Goal: Task Accomplishment & Management: Manage account settings

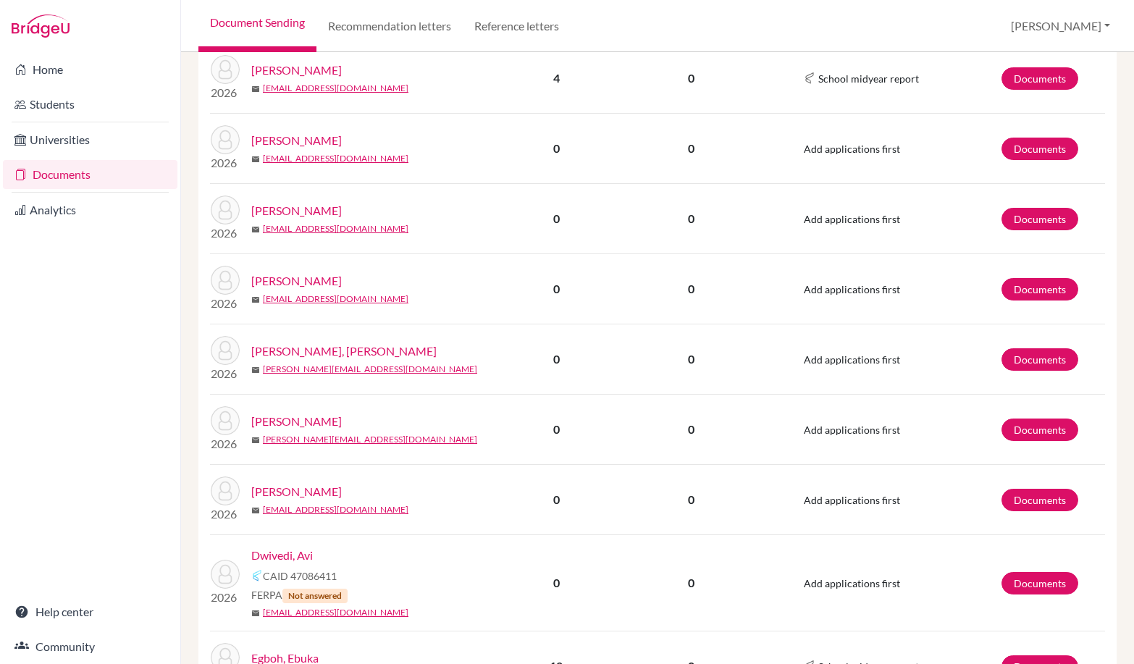
scroll to position [1738, 0]
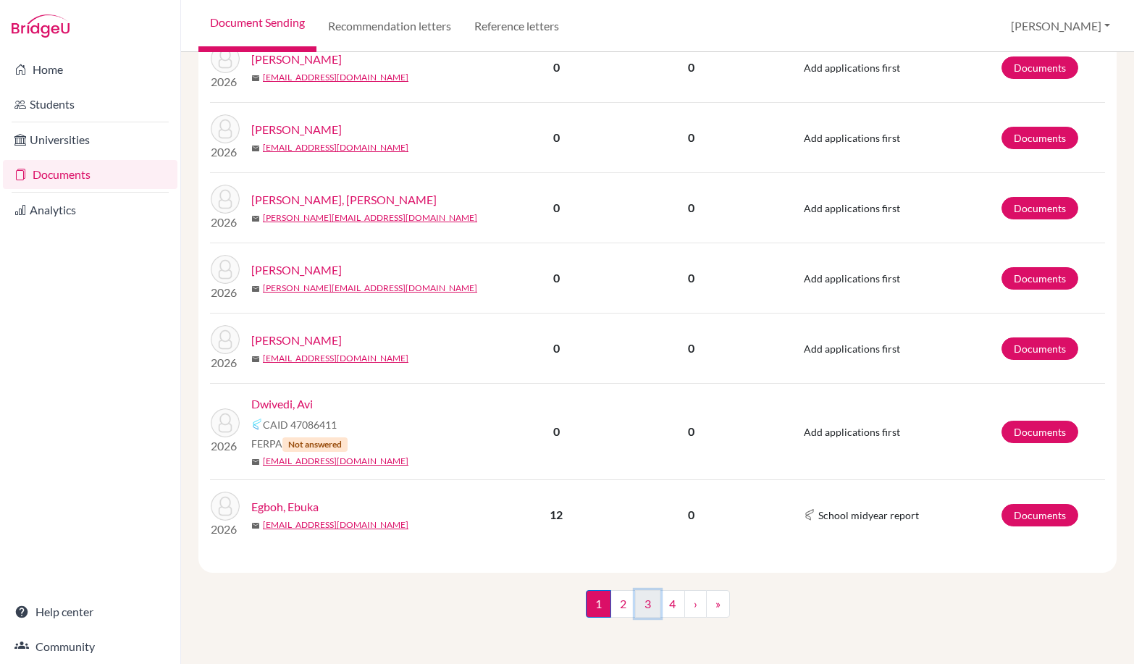
click at [653, 597] on link "3" at bounding box center [647, 604] width 25 height 28
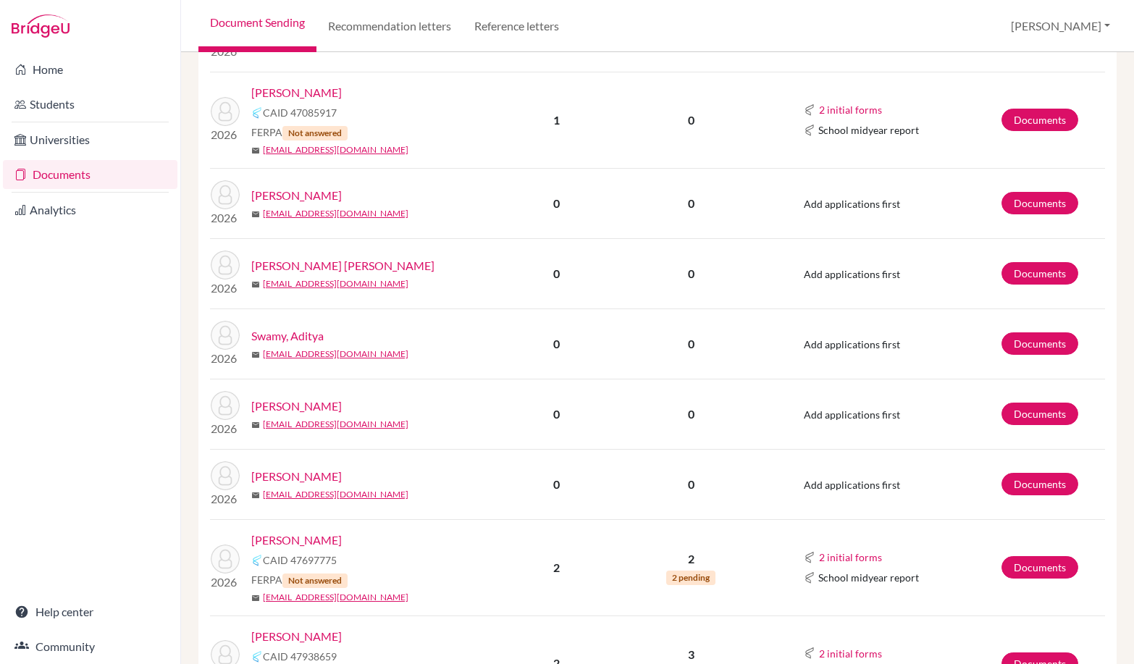
scroll to position [1014, 0]
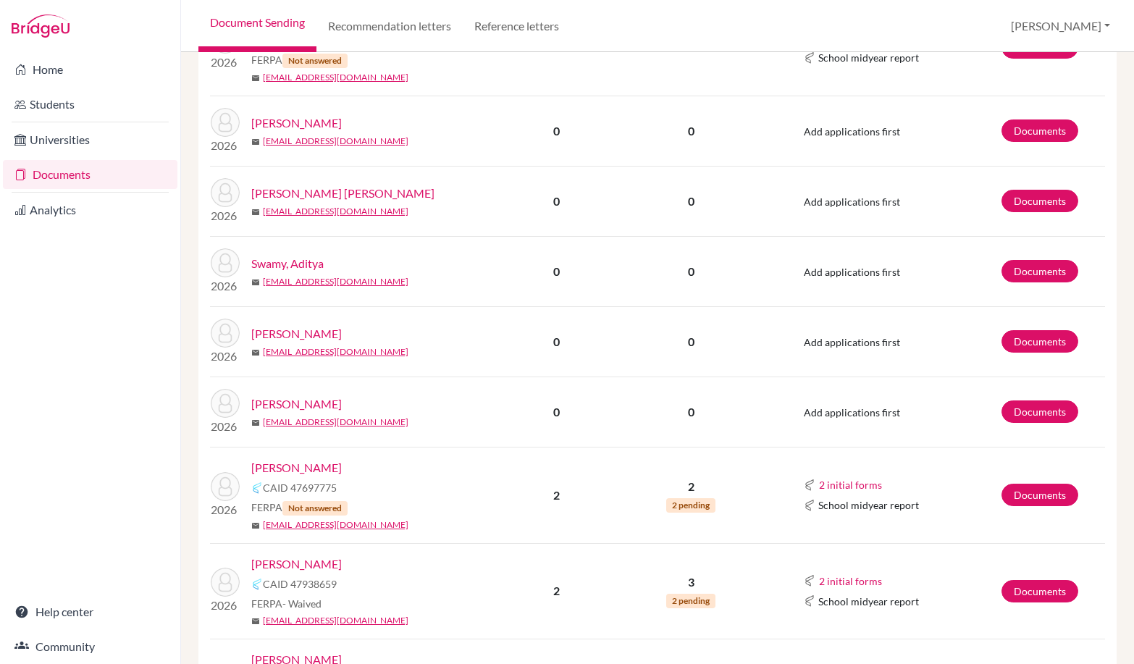
click at [106, 85] on li "Home" at bounding box center [90, 69] width 180 height 35
click at [106, 94] on link "Students" at bounding box center [90, 104] width 174 height 29
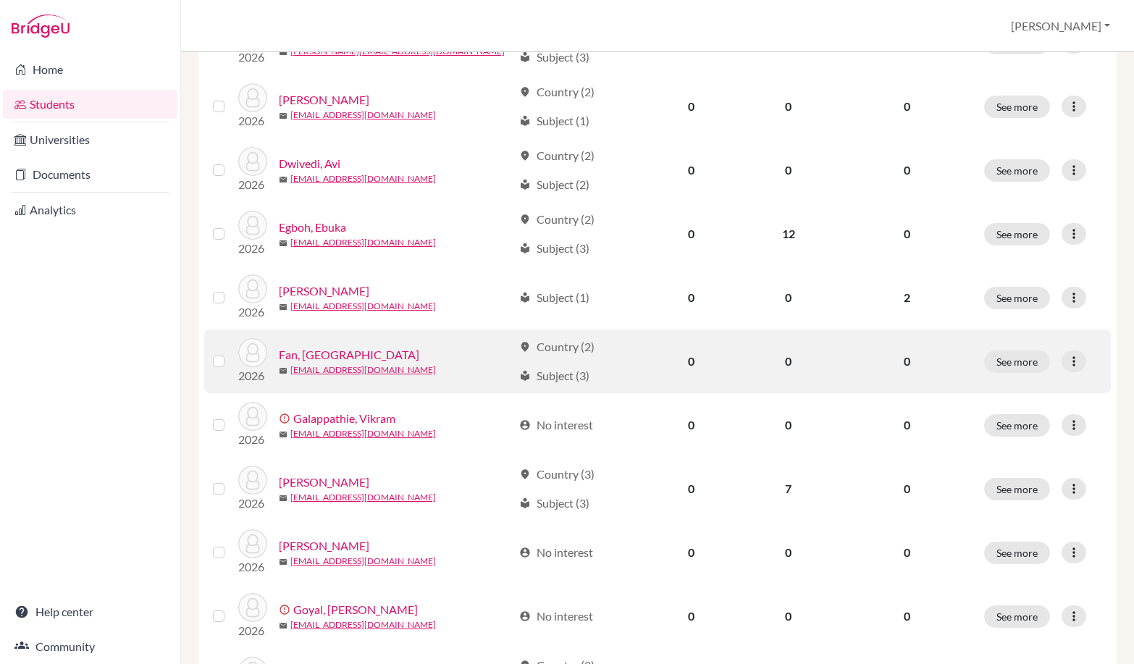
scroll to position [993, 0]
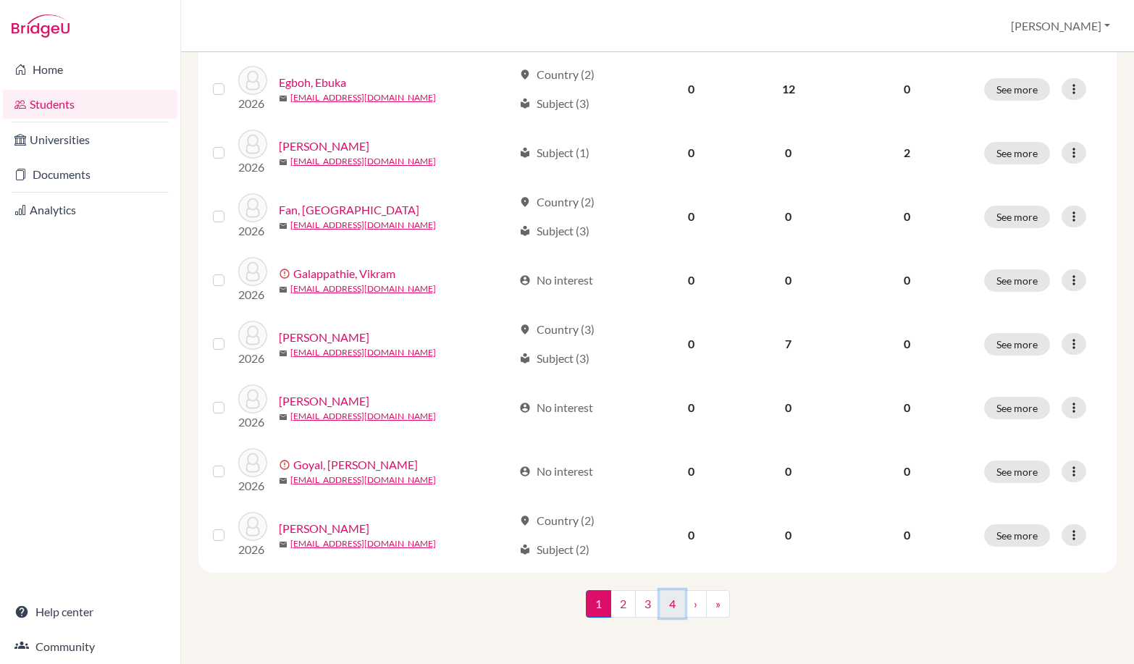
click at [670, 607] on link "4" at bounding box center [671, 604] width 25 height 28
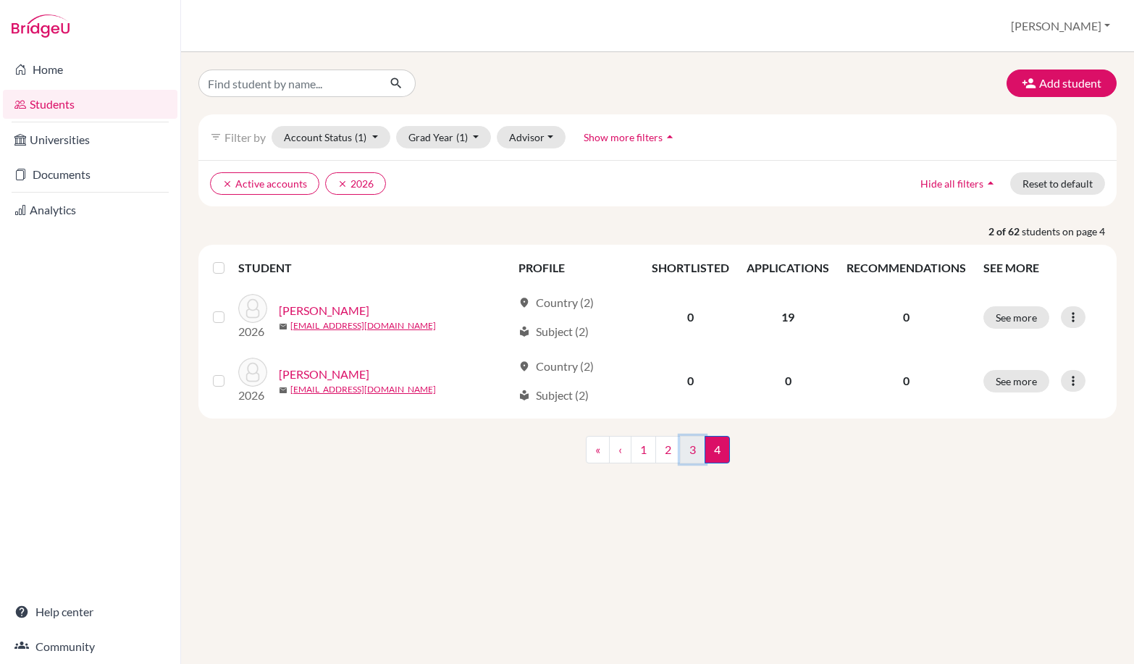
click at [688, 445] on link "3" at bounding box center [692, 450] width 25 height 28
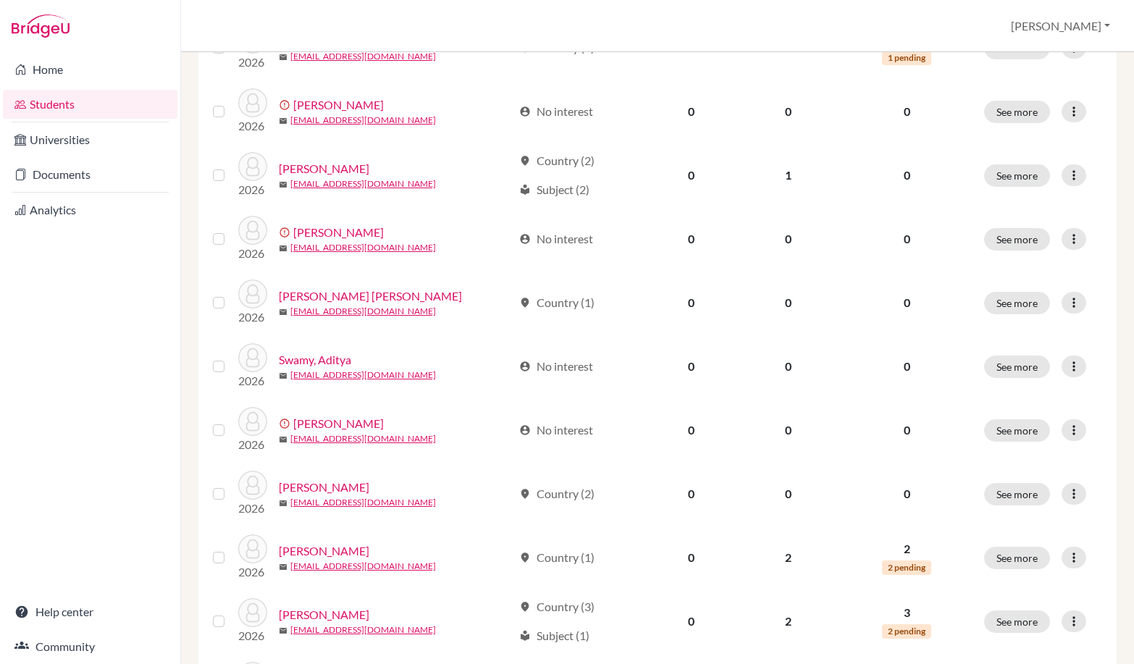
scroll to position [724, 0]
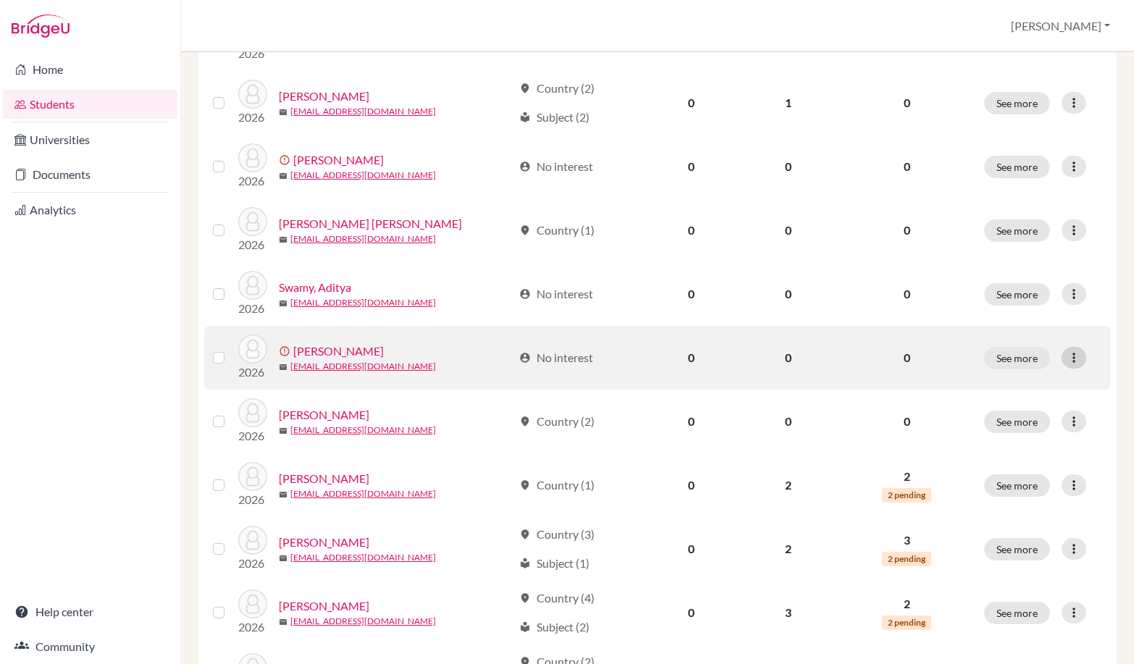
click at [1068, 356] on icon at bounding box center [1073, 357] width 14 height 14
click at [1042, 438] on button "Resend invite email" at bounding box center [1009, 434] width 131 height 23
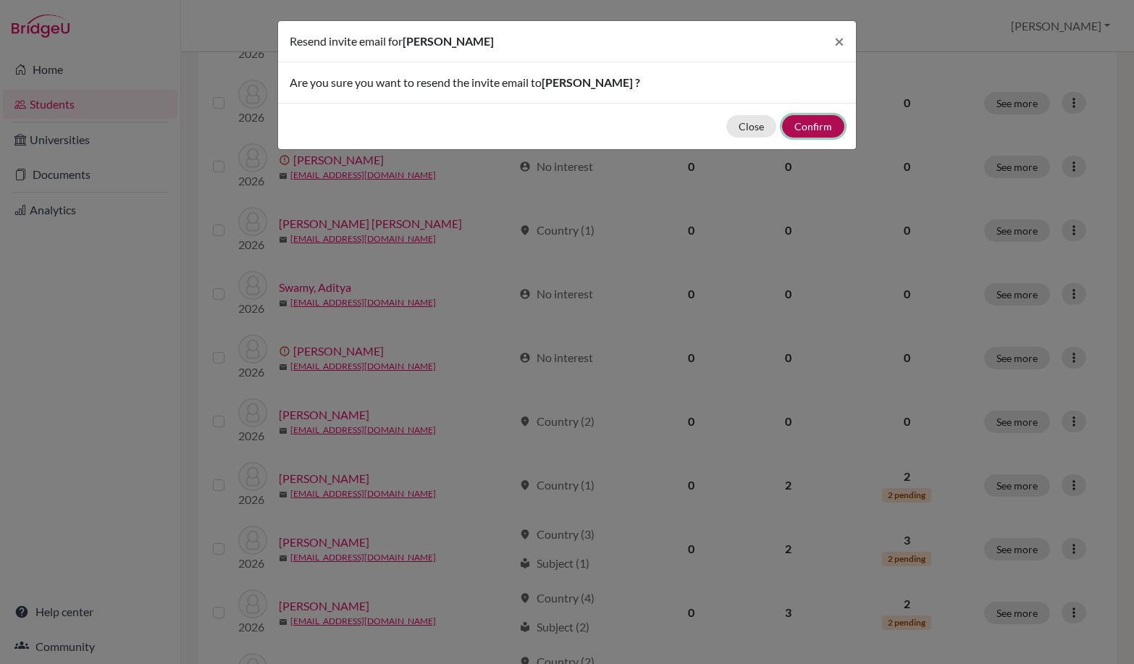
click at [822, 130] on button "Confirm" at bounding box center [813, 126] width 62 height 22
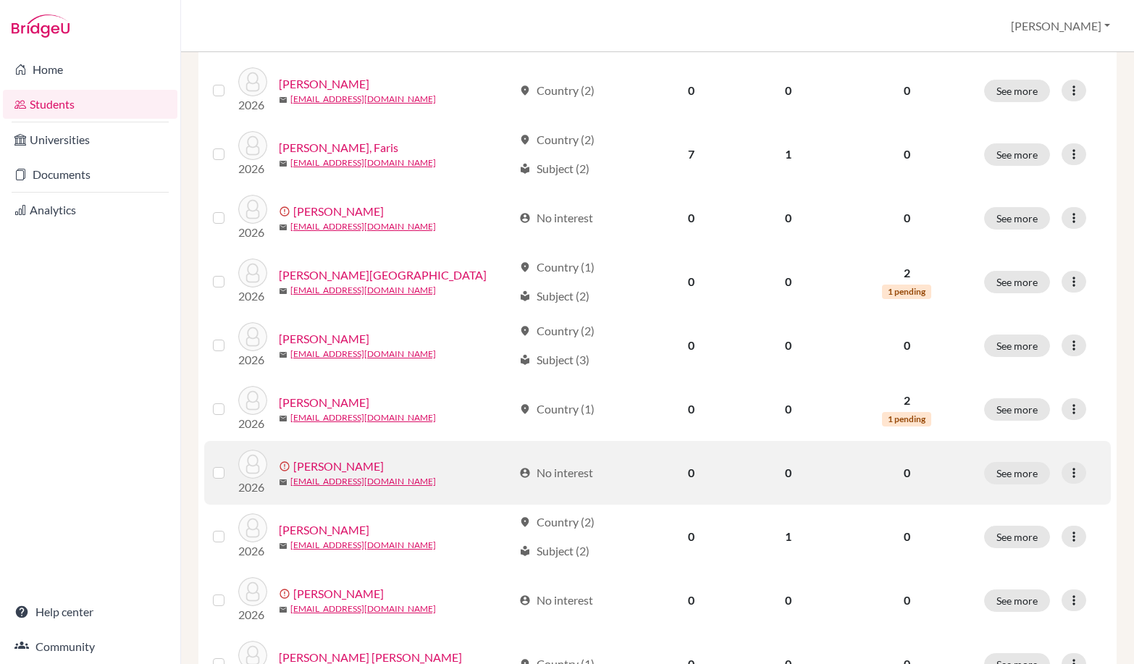
scroll to position [269, 0]
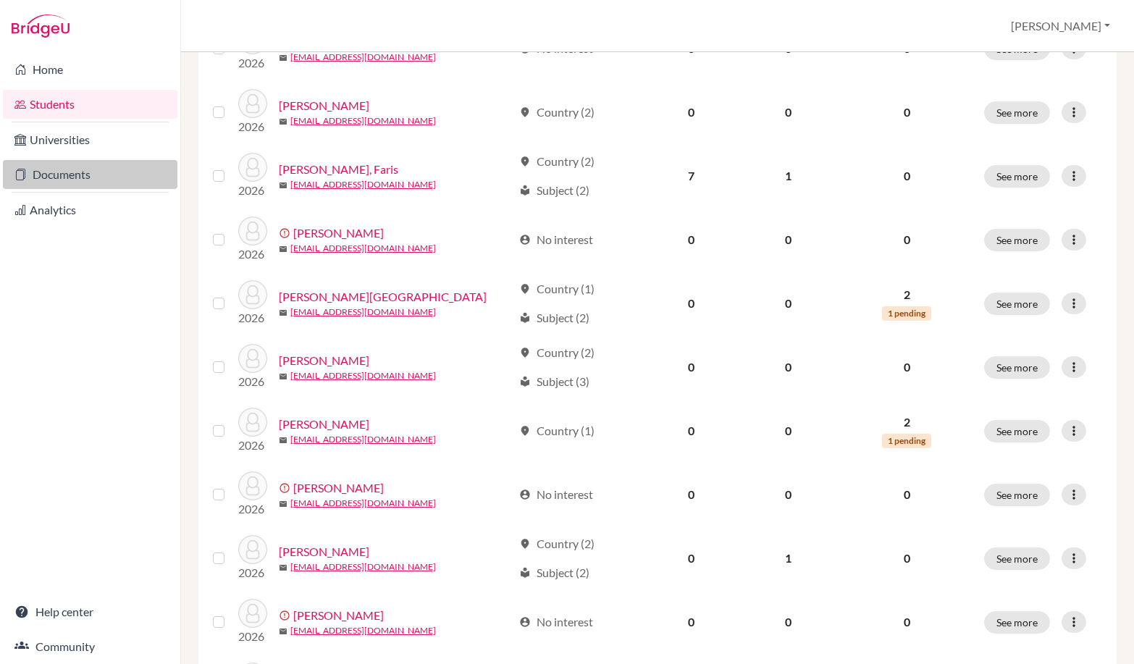
click at [100, 163] on link "Documents" at bounding box center [90, 174] width 174 height 29
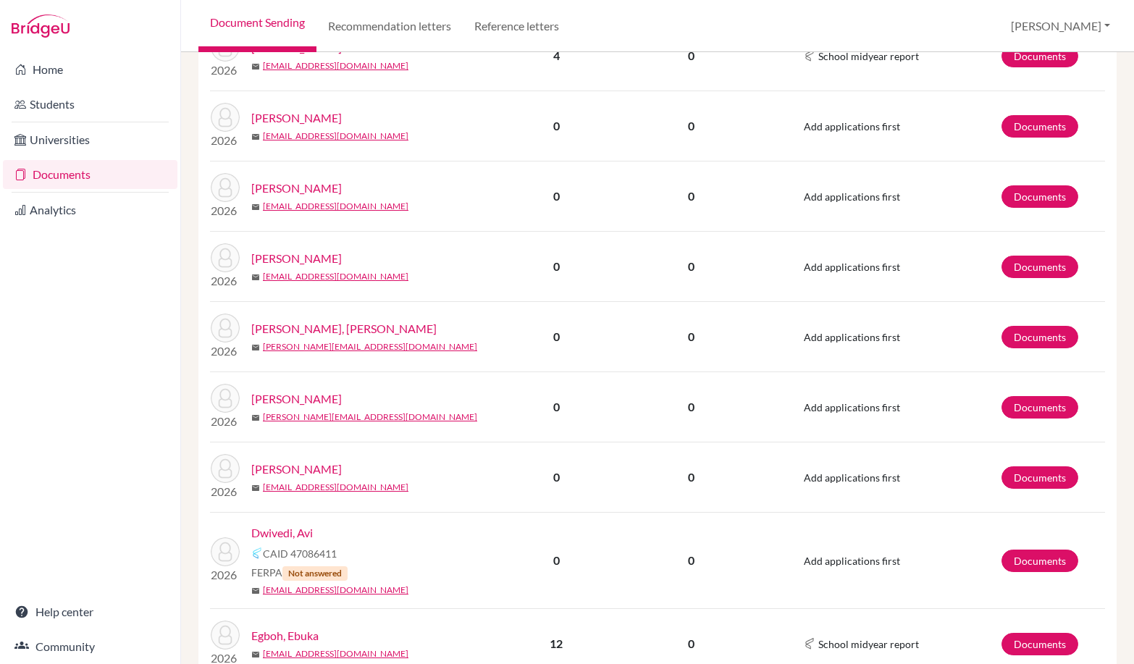
scroll to position [1738, 0]
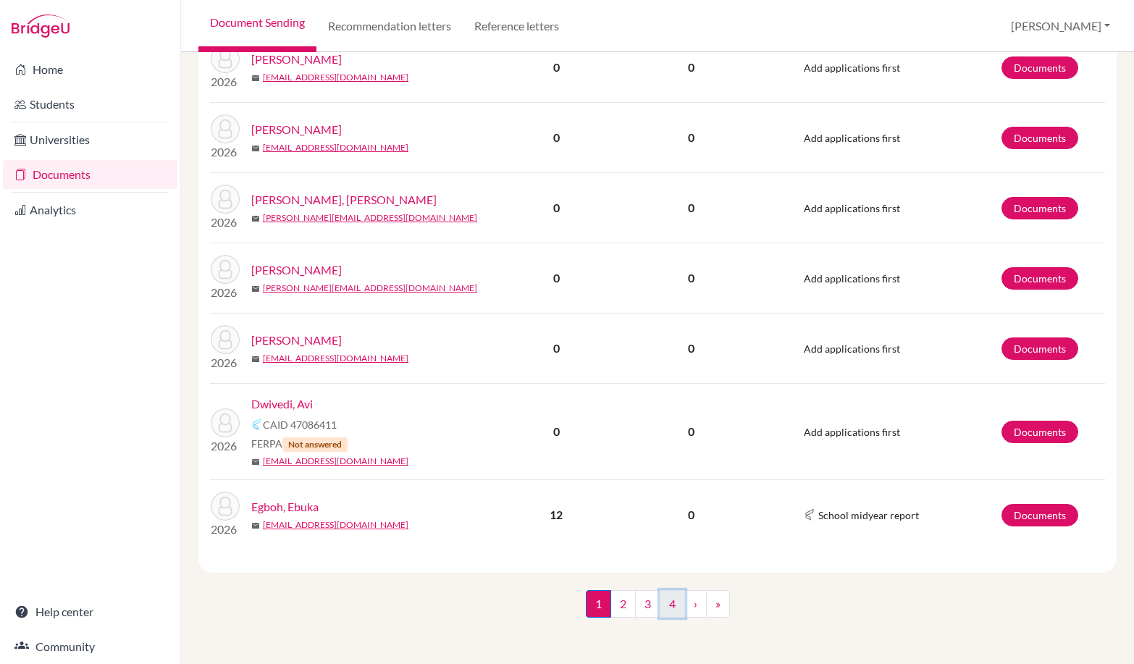
click at [673, 611] on link "4" at bounding box center [671, 604] width 25 height 28
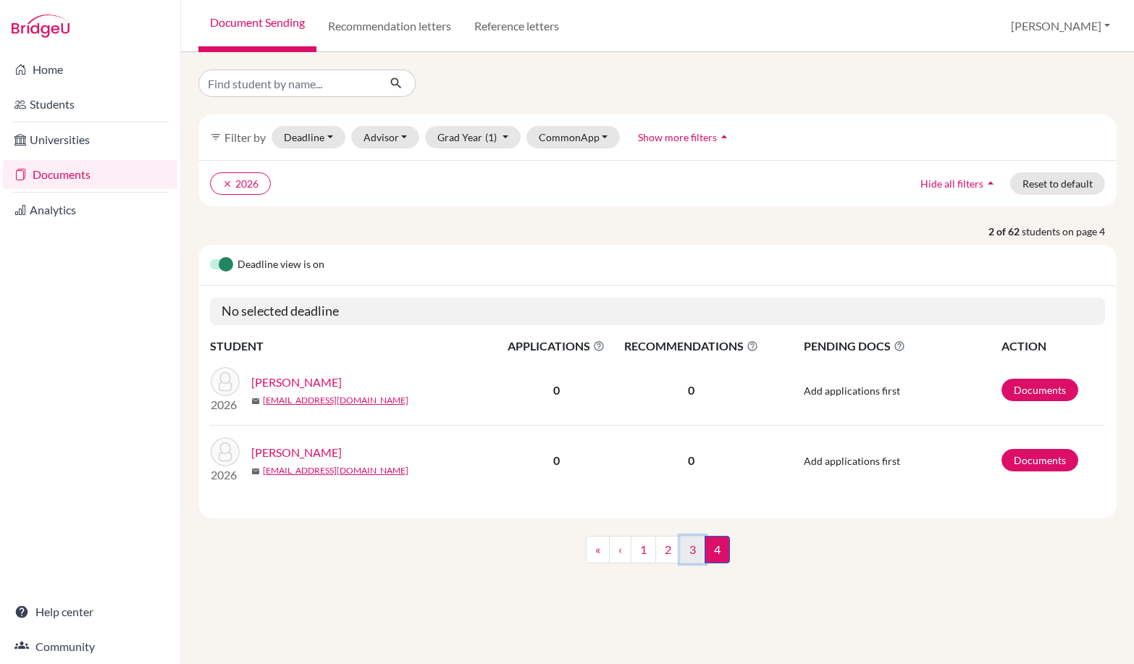
click at [700, 557] on link "3" at bounding box center [692, 550] width 25 height 28
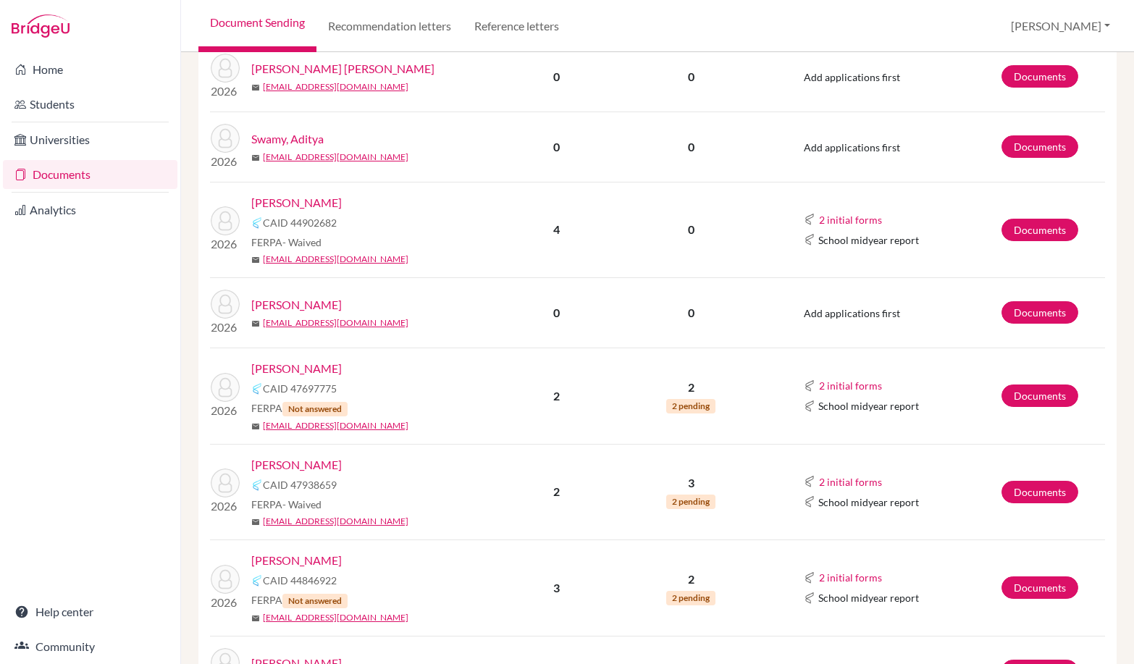
scroll to position [1231, 0]
